Goal: Information Seeking & Learning: Learn about a topic

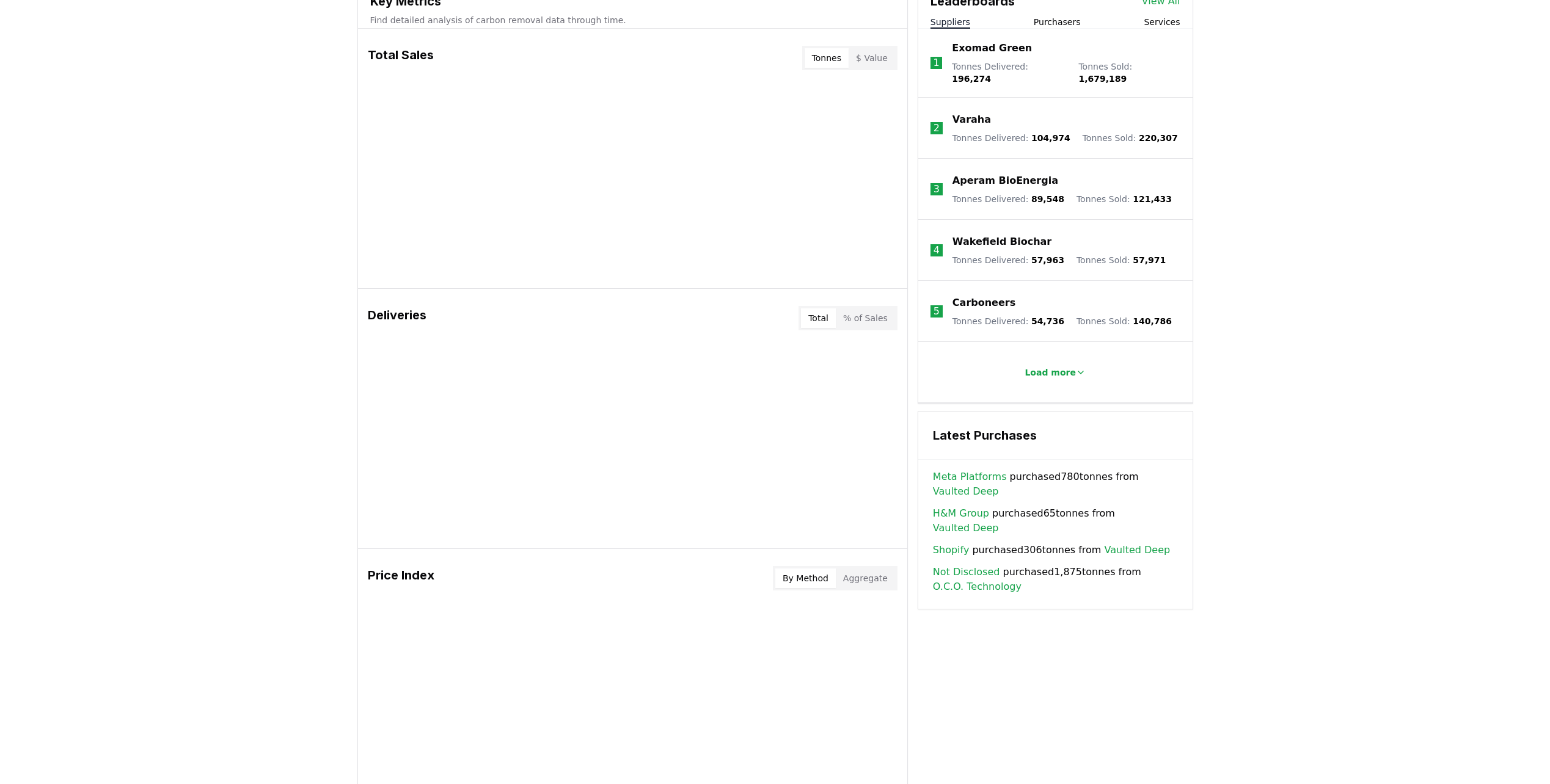
scroll to position [671, 0]
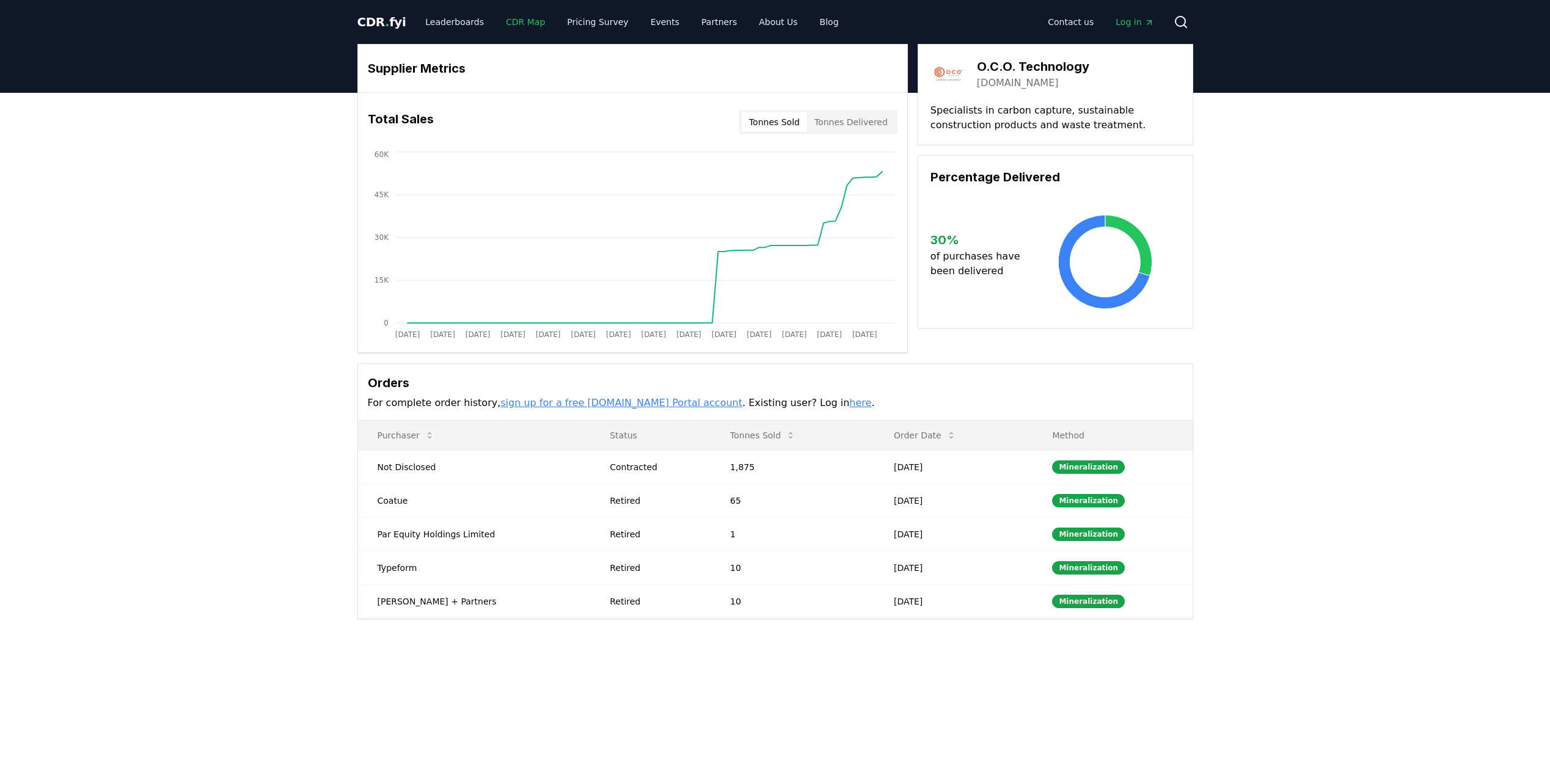
click at [525, 20] on link "CDR Map" at bounding box center [526, 22] width 59 height 22
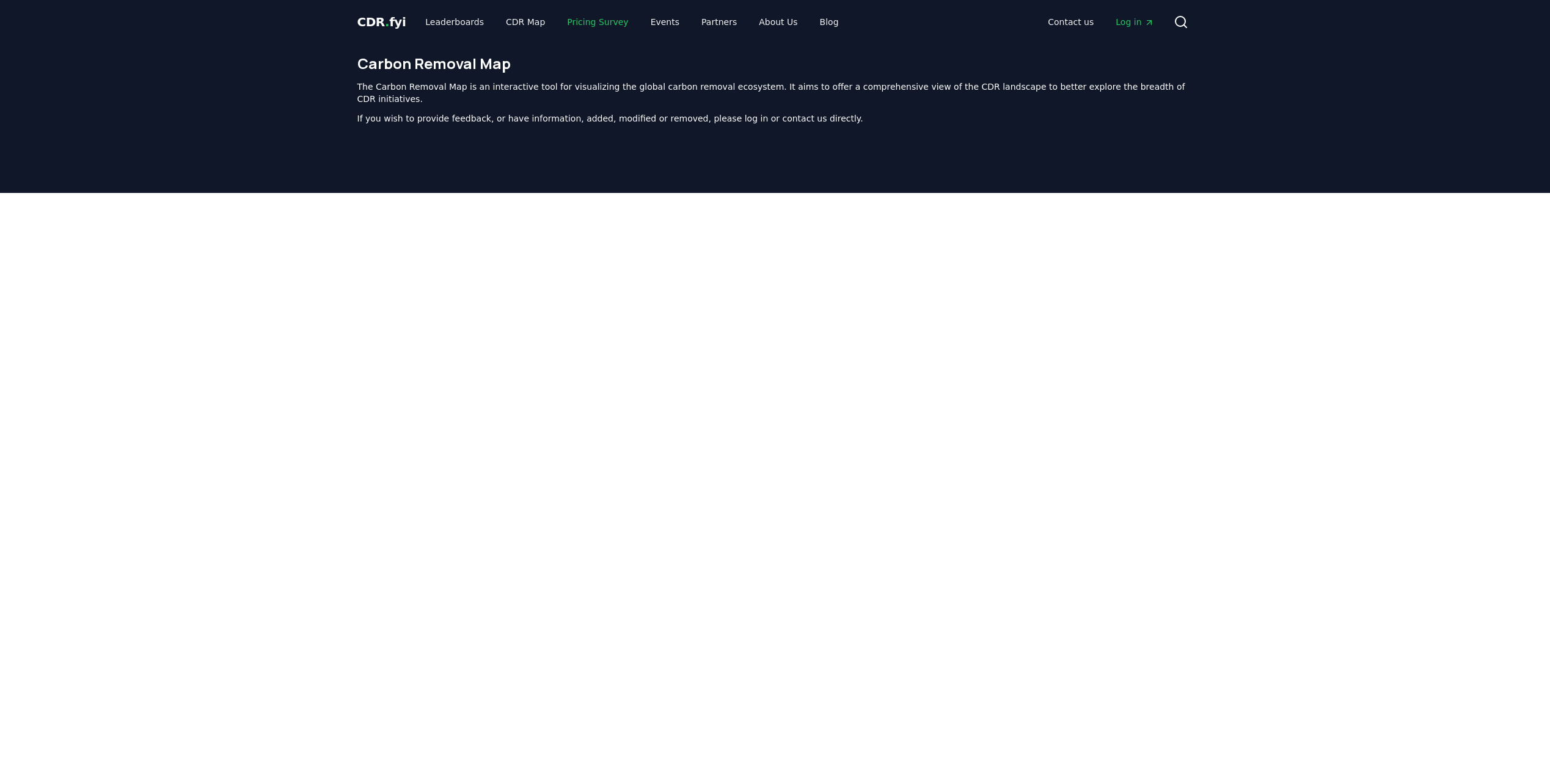
click at [570, 22] on link "Pricing Survey" at bounding box center [598, 22] width 81 height 22
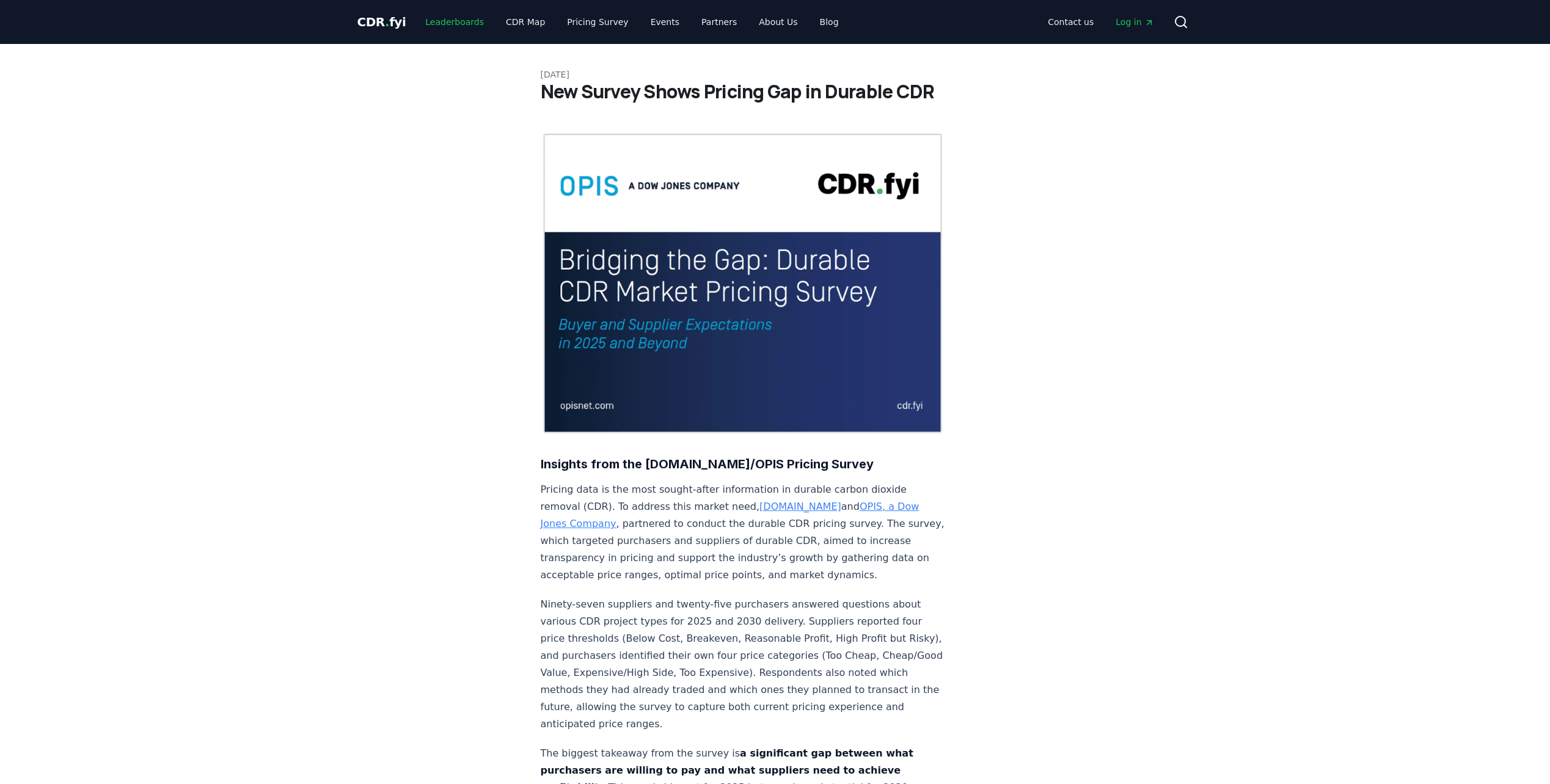
click at [435, 20] on link "Leaderboards" at bounding box center [454, 22] width 78 height 22
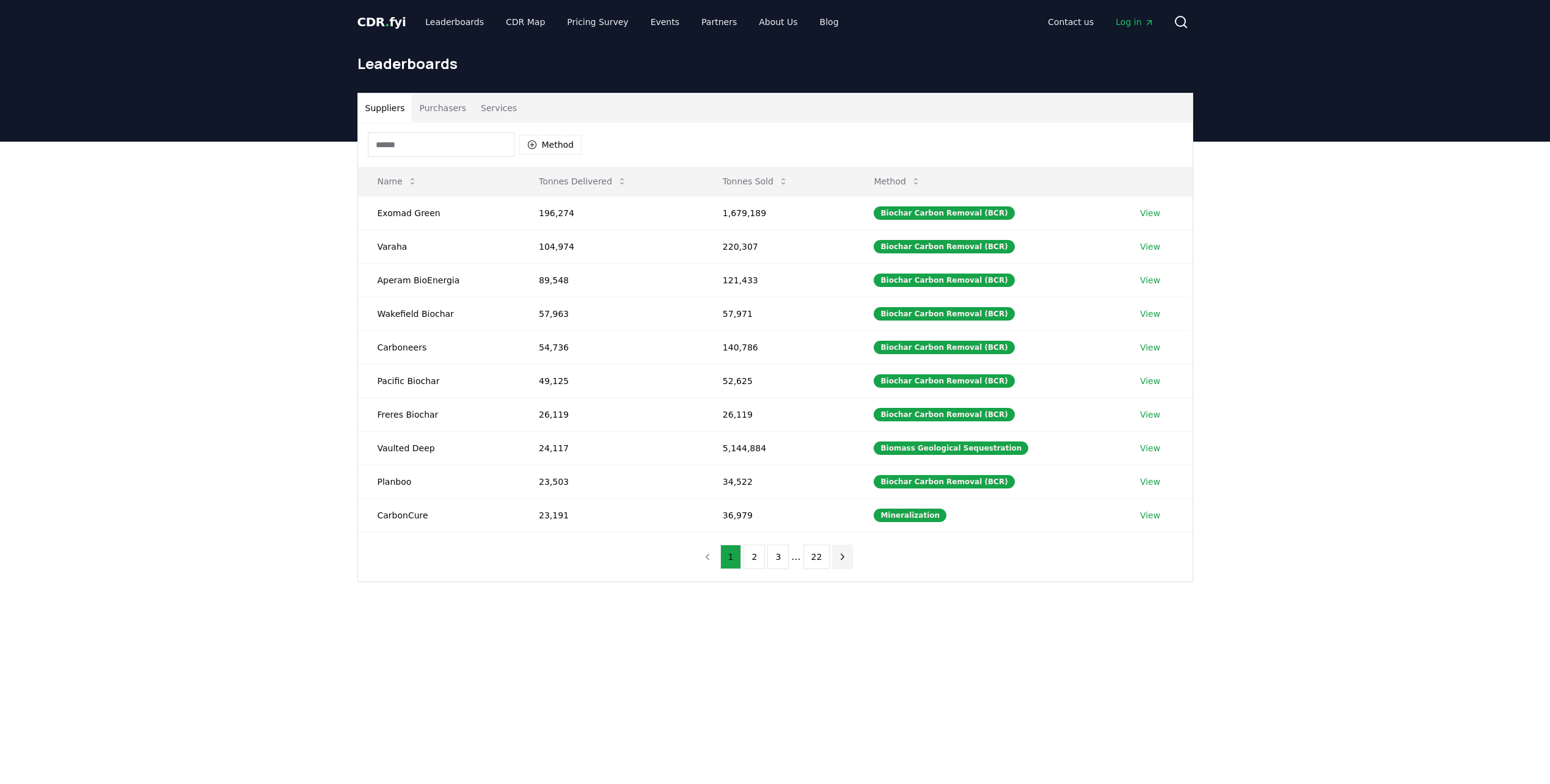
click at [837, 553] on icon "next page" at bounding box center [843, 557] width 11 height 11
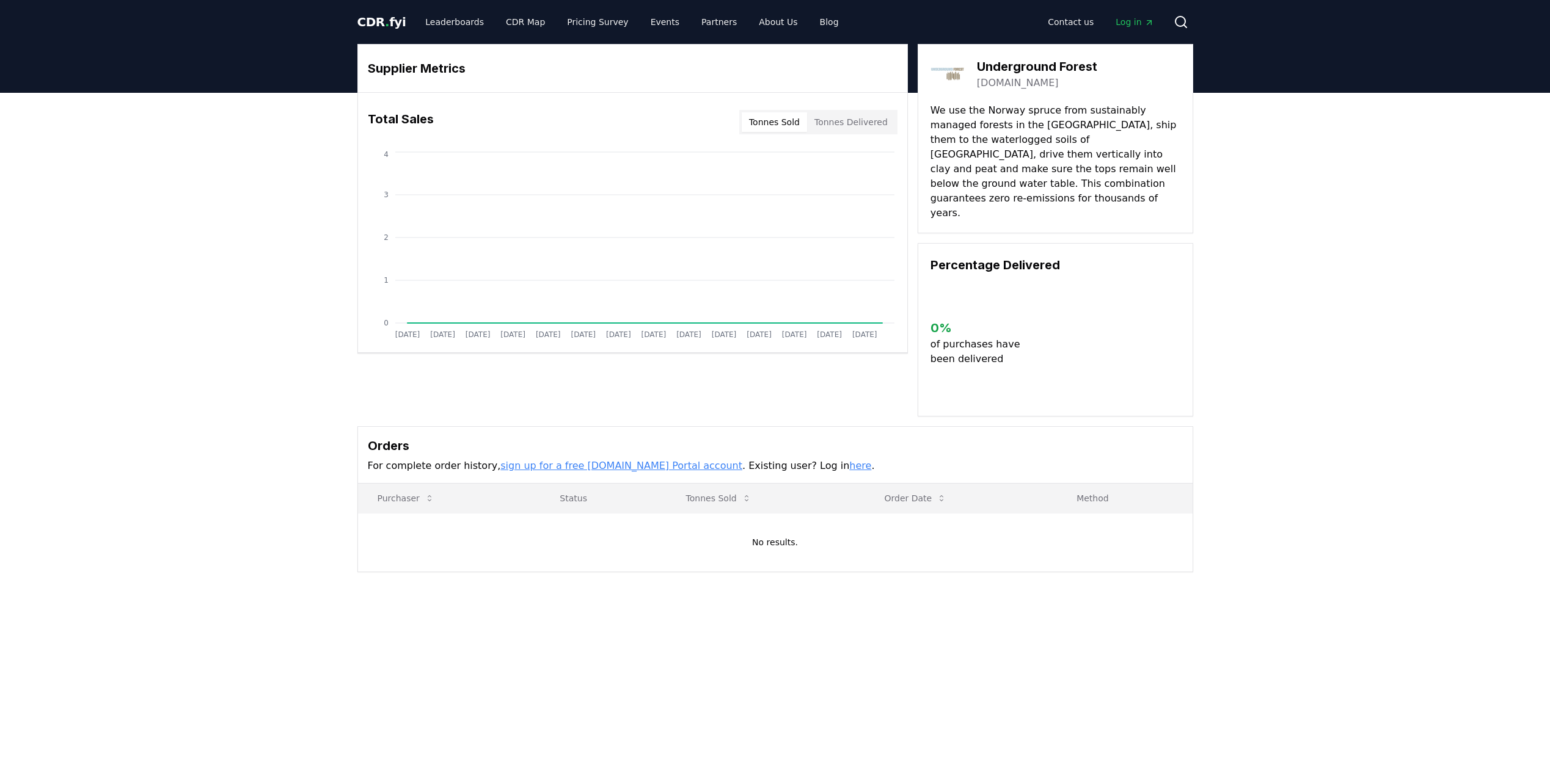
click at [1016, 84] on link "[DOMAIN_NAME]" at bounding box center [1017, 83] width 82 height 14
